Goal: Find specific page/section: Find specific page/section

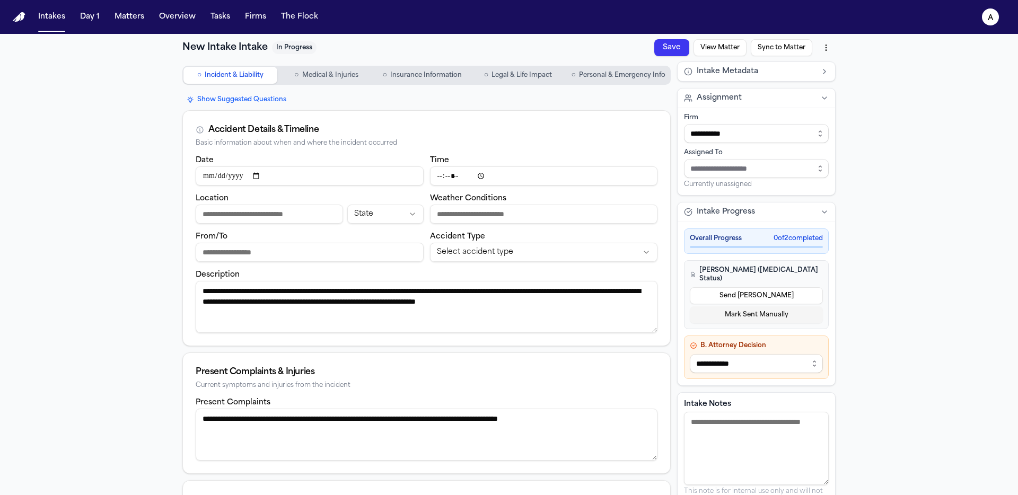
click at [77, 52] on div "**********" at bounding box center [509, 399] width 1018 height 730
